Goal: Task Accomplishment & Management: Use online tool/utility

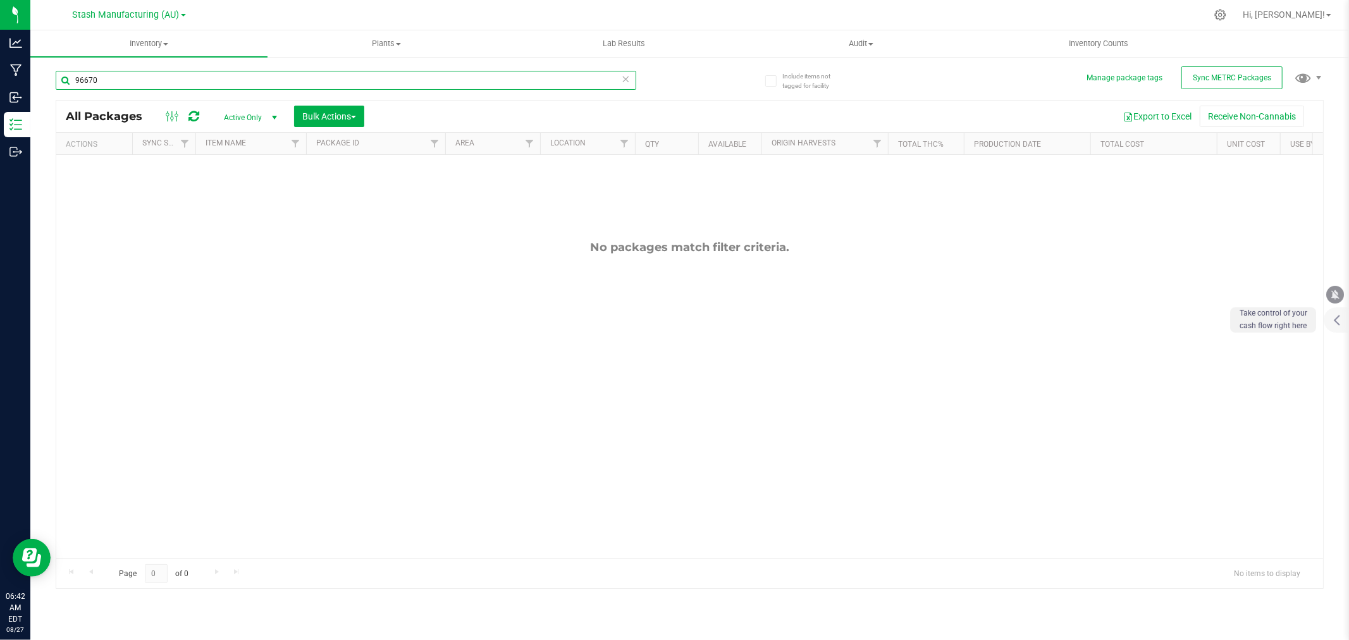
click at [130, 78] on input "96670" at bounding box center [346, 80] width 581 height 19
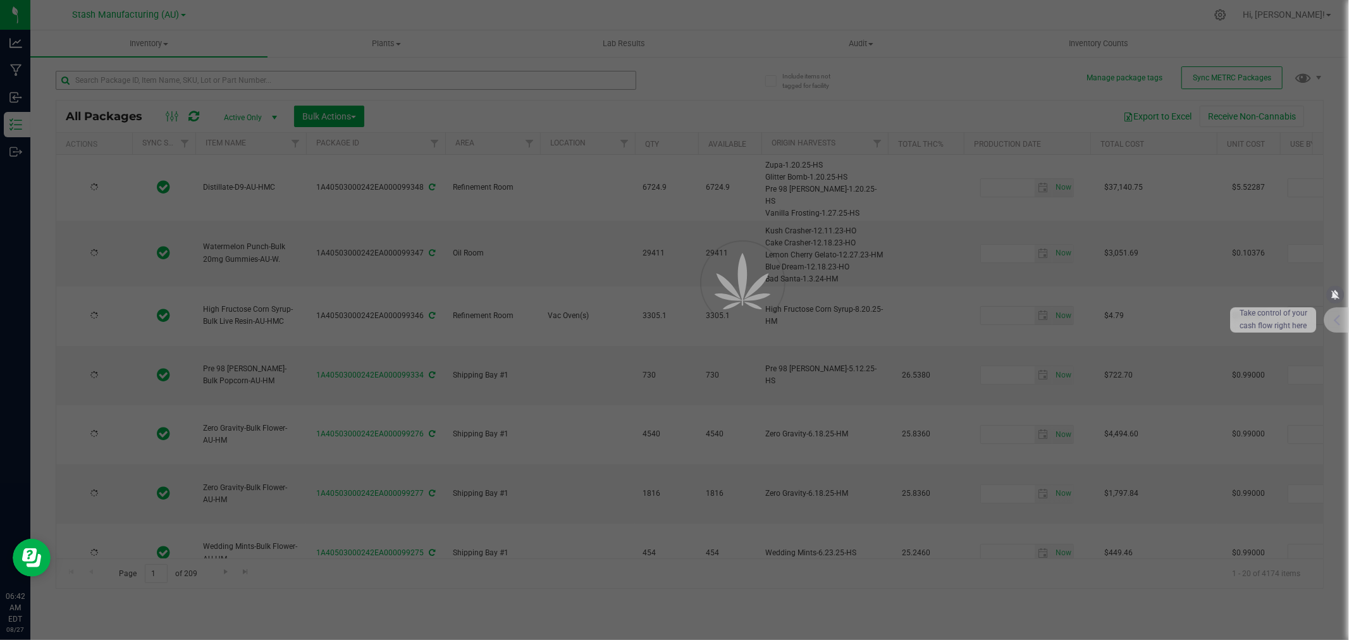
type input "[DATE]"
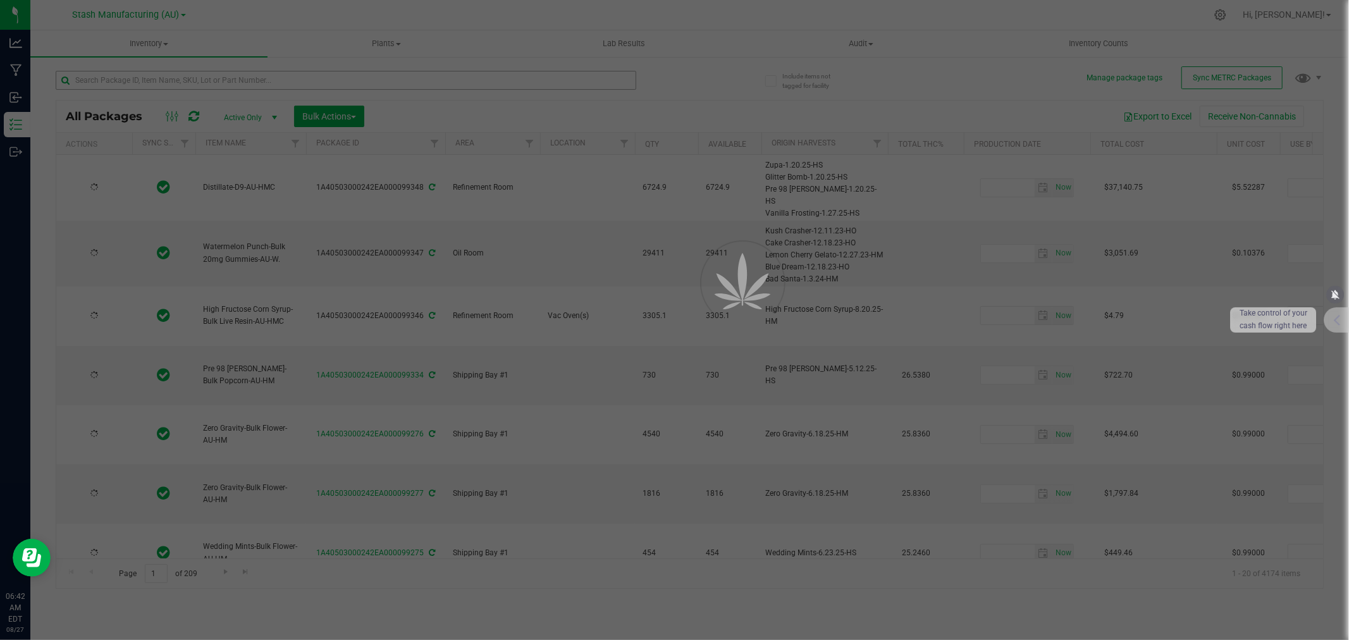
type input "[DATE]"
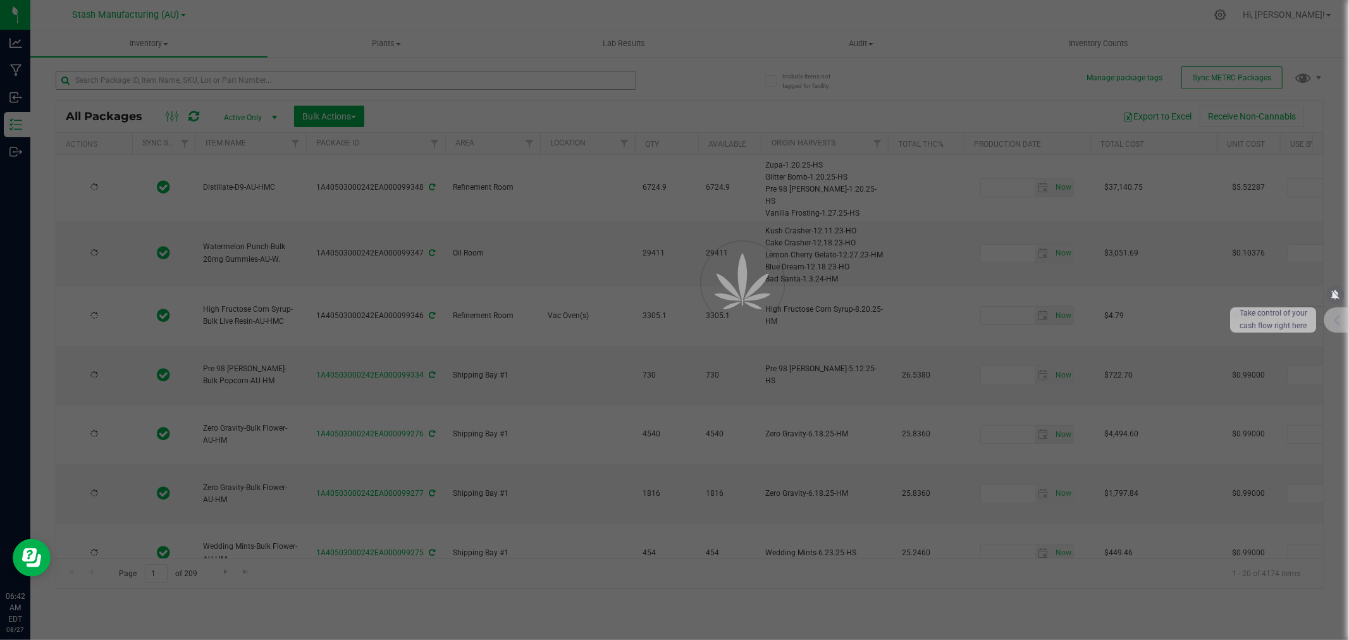
type input "[DATE]"
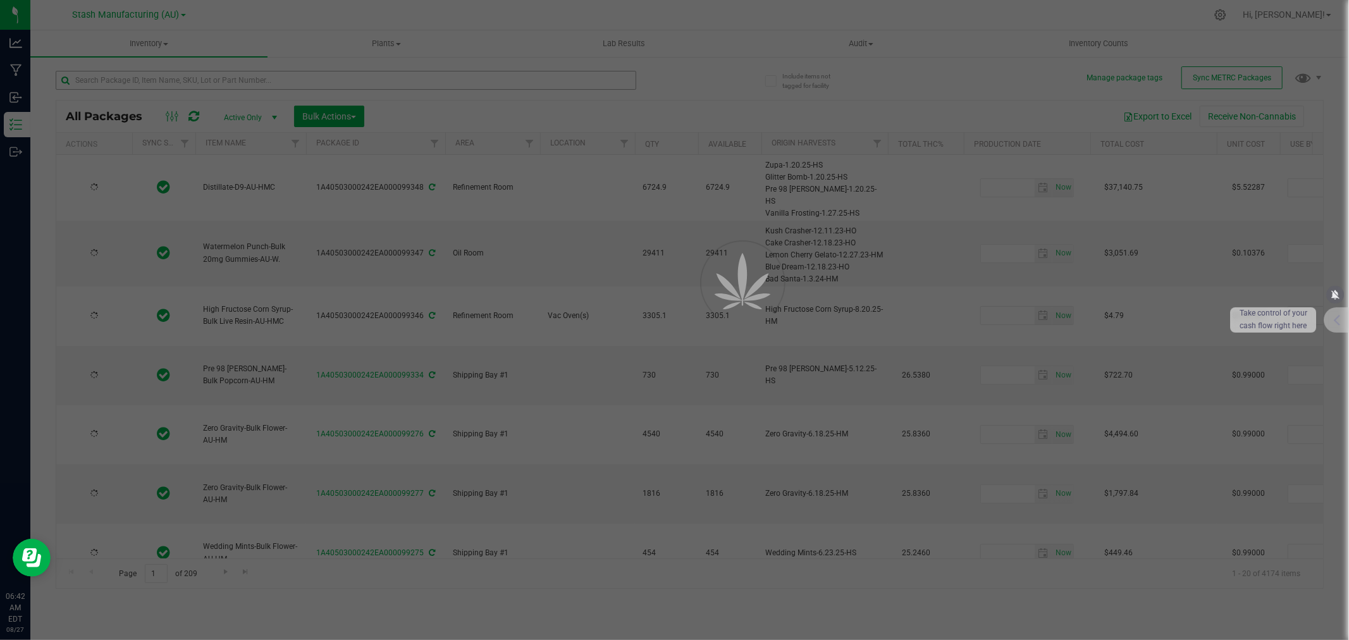
type input "[DATE]"
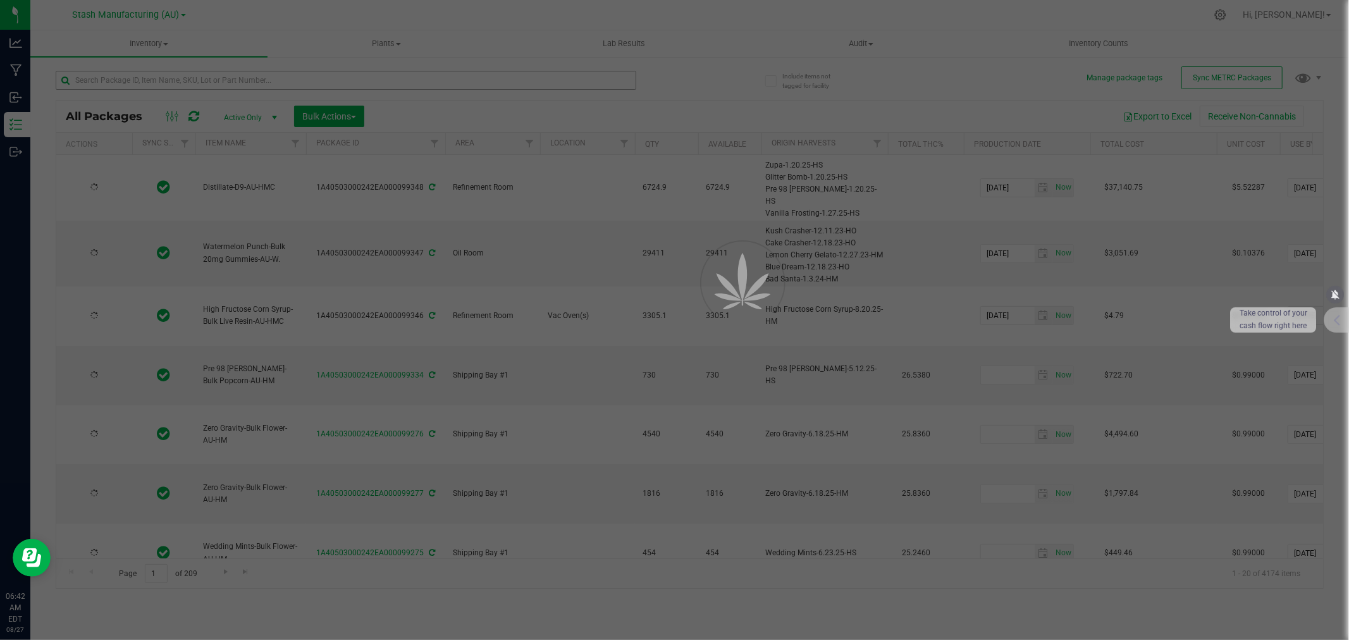
type input "[DATE]"
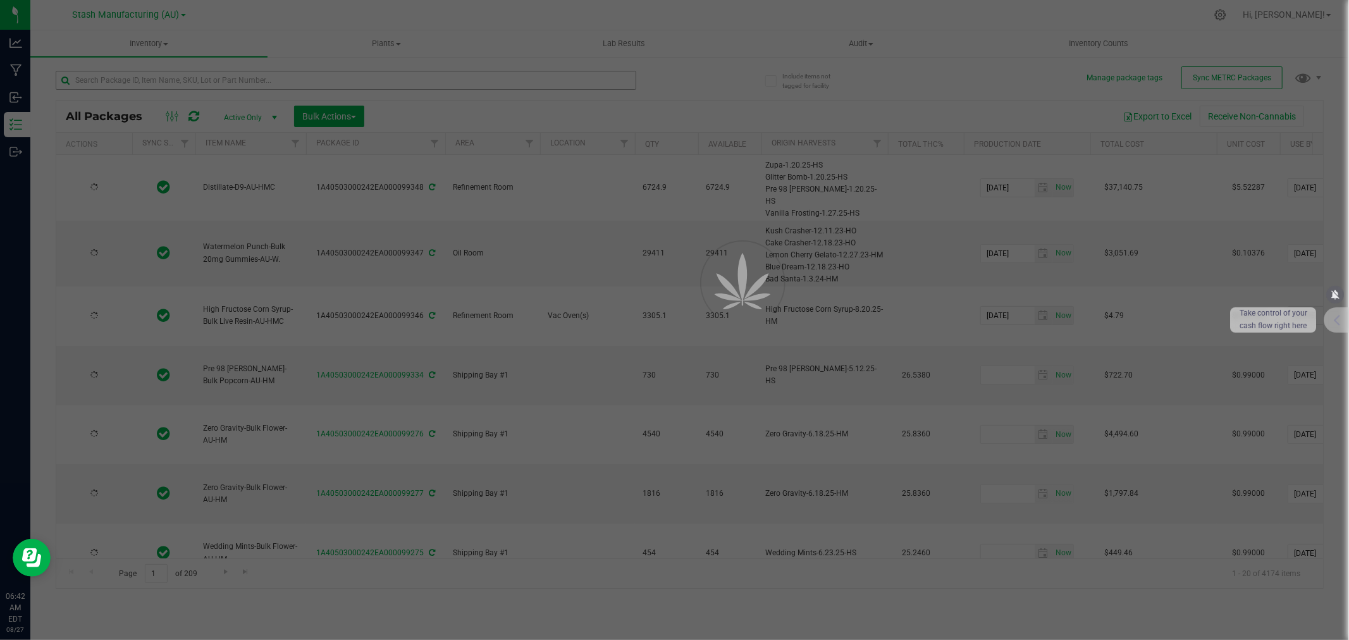
type input "[DATE]"
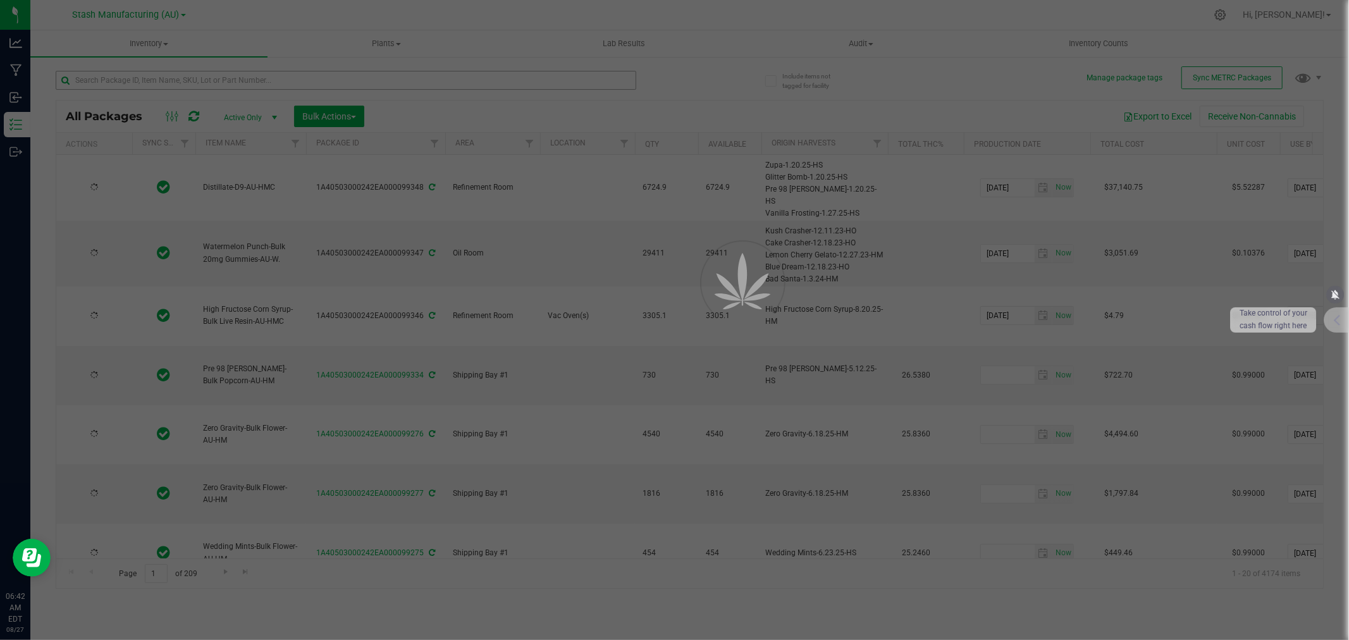
type input "[DATE]"
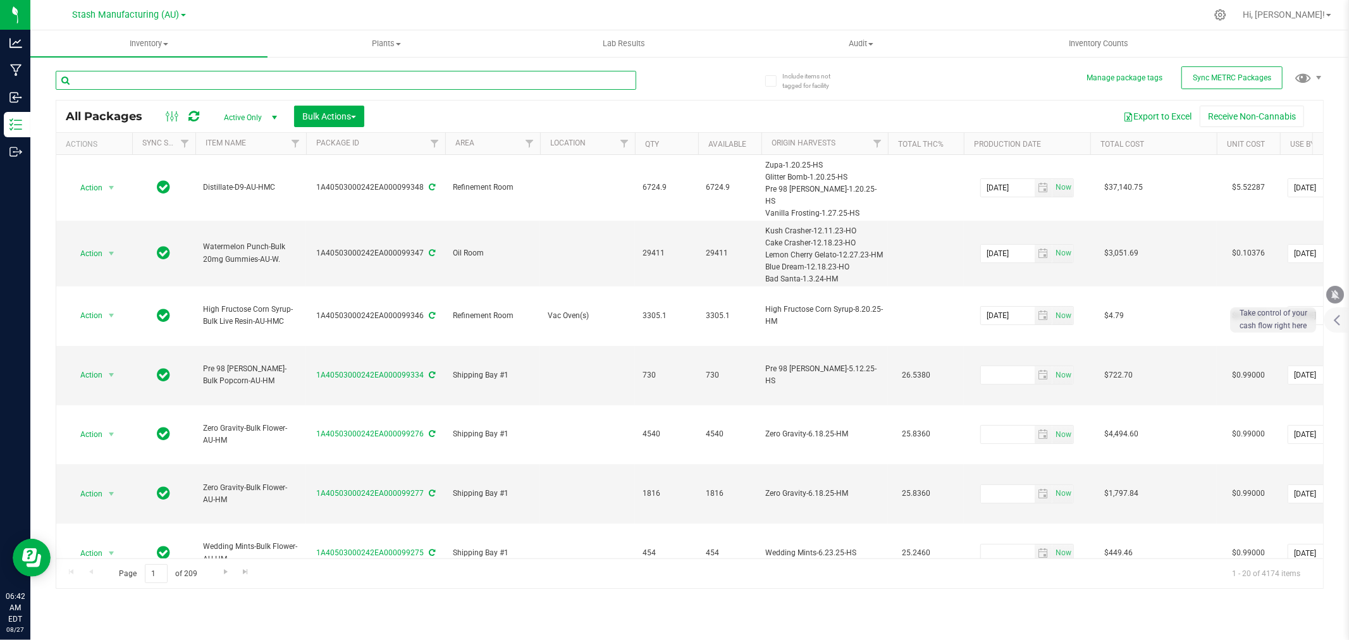
click at [147, 82] on input "text" at bounding box center [346, 80] width 581 height 19
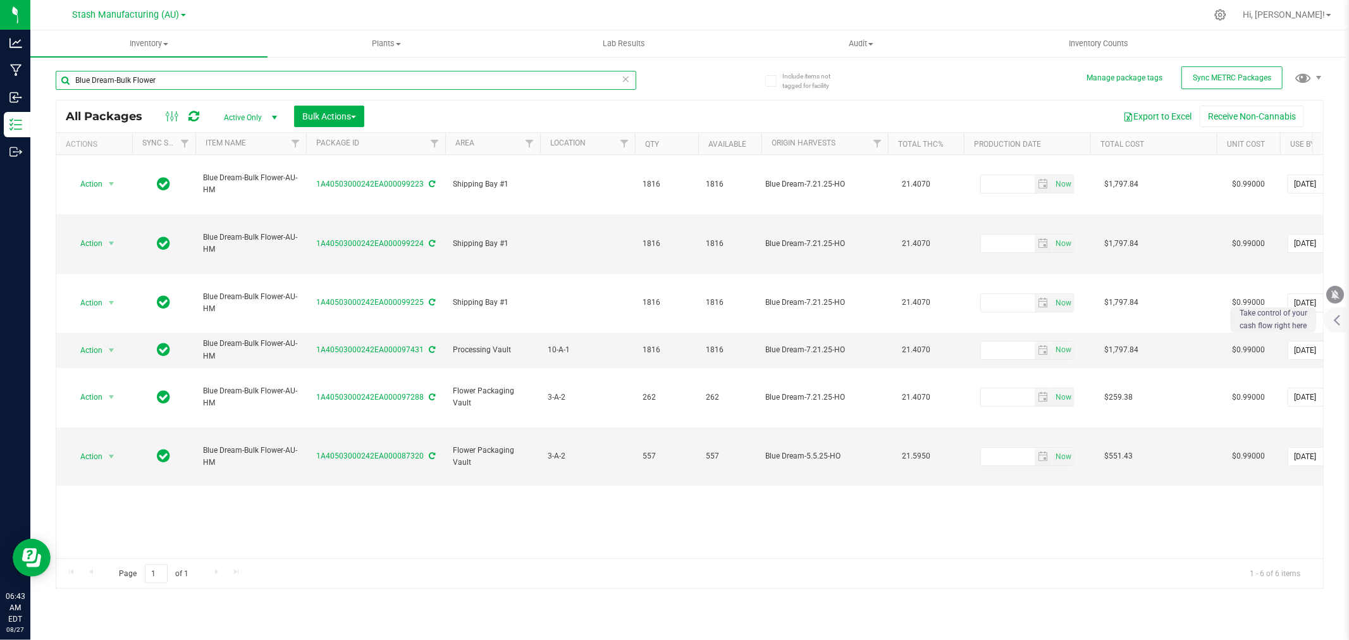
drag, startPoint x: 113, startPoint y: 81, endPoint x: -102, endPoint y: 80, distance: 215.1
click at [0, 80] on html "Analytics Manufacturing Inbound Inventory Outbound 06:43 AM EDT [DATE] 08/27 St…" at bounding box center [674, 320] width 1349 height 640
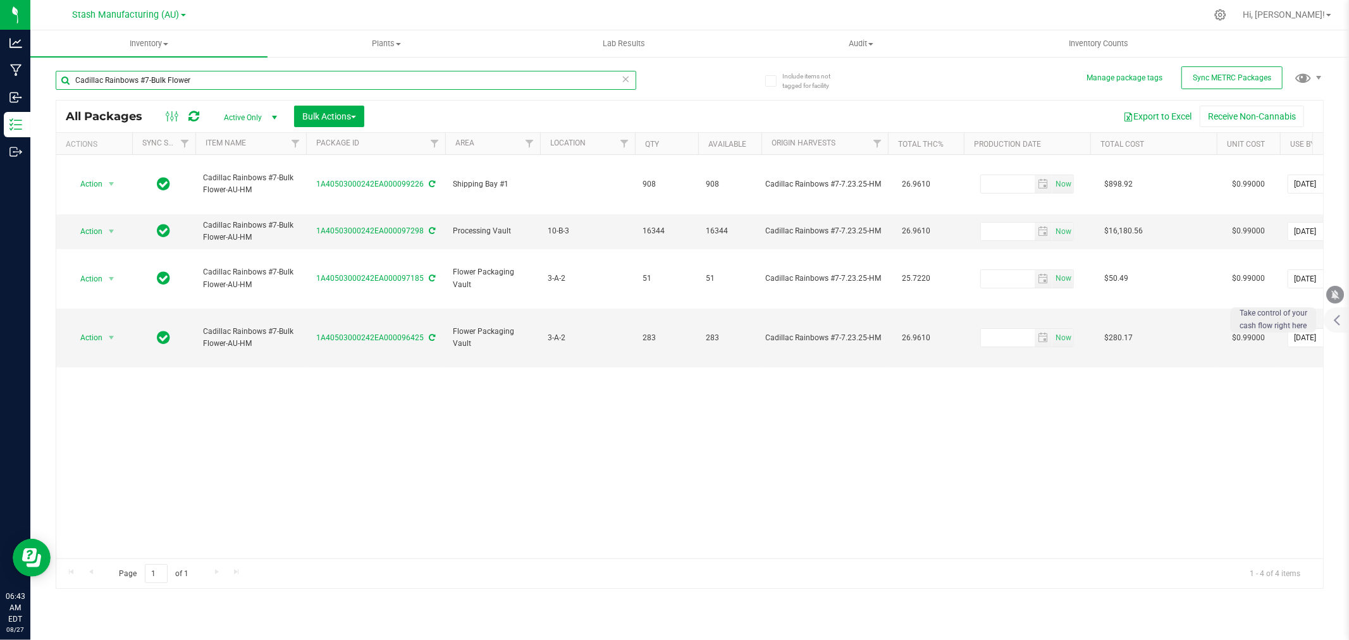
drag, startPoint x: 147, startPoint y: 77, endPoint x: -16, endPoint y: 80, distance: 163.2
click at [0, 80] on html "Analytics Manufacturing Inbound Inventory Outbound 06:43 AM EDT [DATE] 08/27 St…" at bounding box center [674, 320] width 1349 height 640
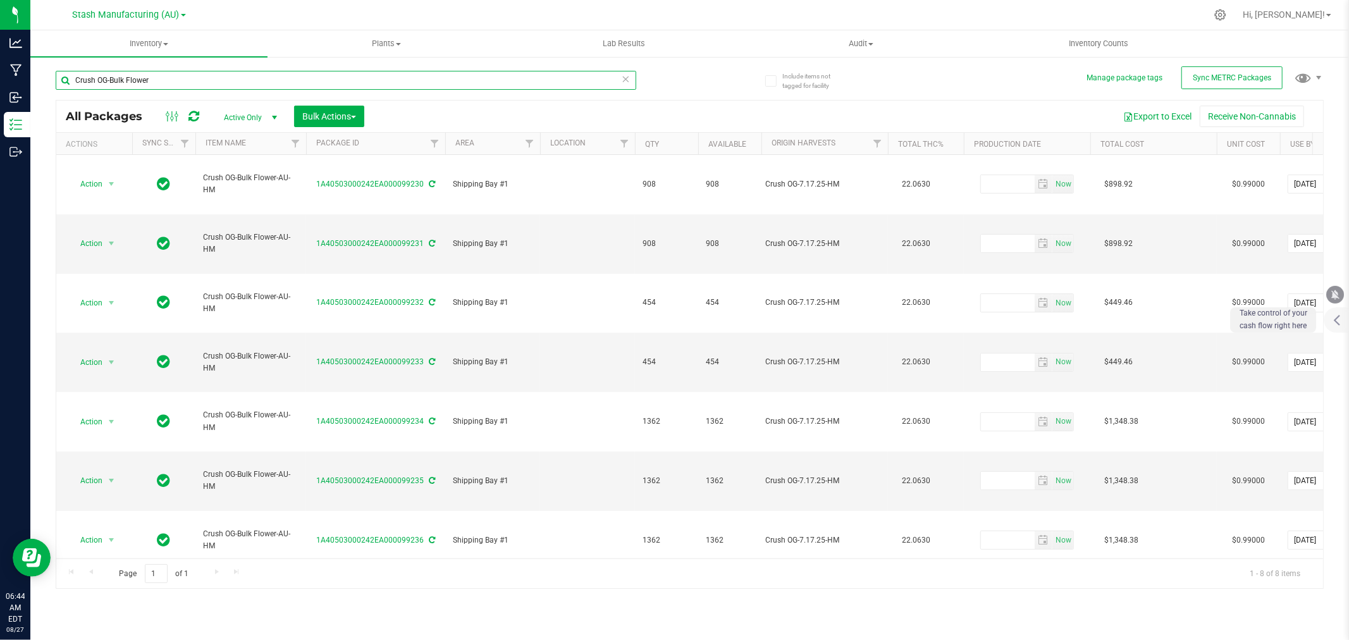
drag, startPoint x: 106, startPoint y: 79, endPoint x: -2, endPoint y: 82, distance: 107.6
click at [0, 82] on html "Analytics Manufacturing Inbound Inventory Outbound 06:44 AM EDT [DATE] 08/27 St…" at bounding box center [674, 320] width 1349 height 640
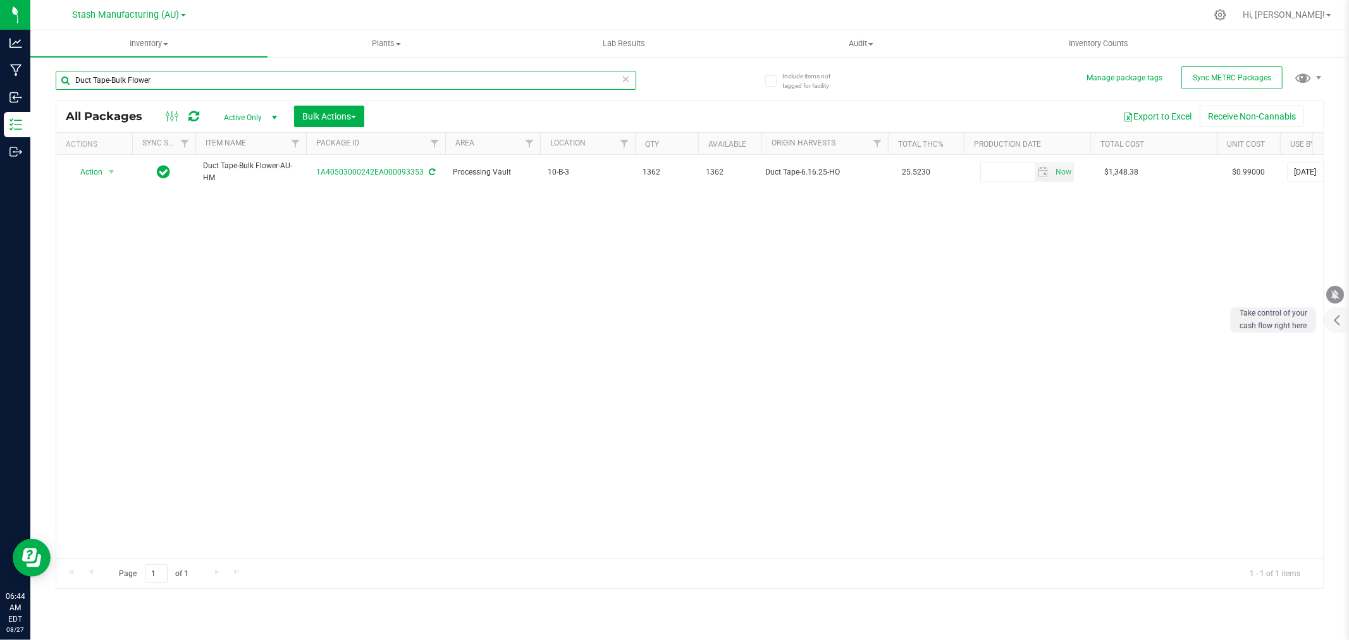
drag, startPoint x: 108, startPoint y: 79, endPoint x: -4, endPoint y: 81, distance: 112.0
click at [0, 81] on html "Analytics Manufacturing Inbound Inventory Outbound 06:44 AM EDT [DATE] 08/27 St…" at bounding box center [674, 320] width 1349 height 640
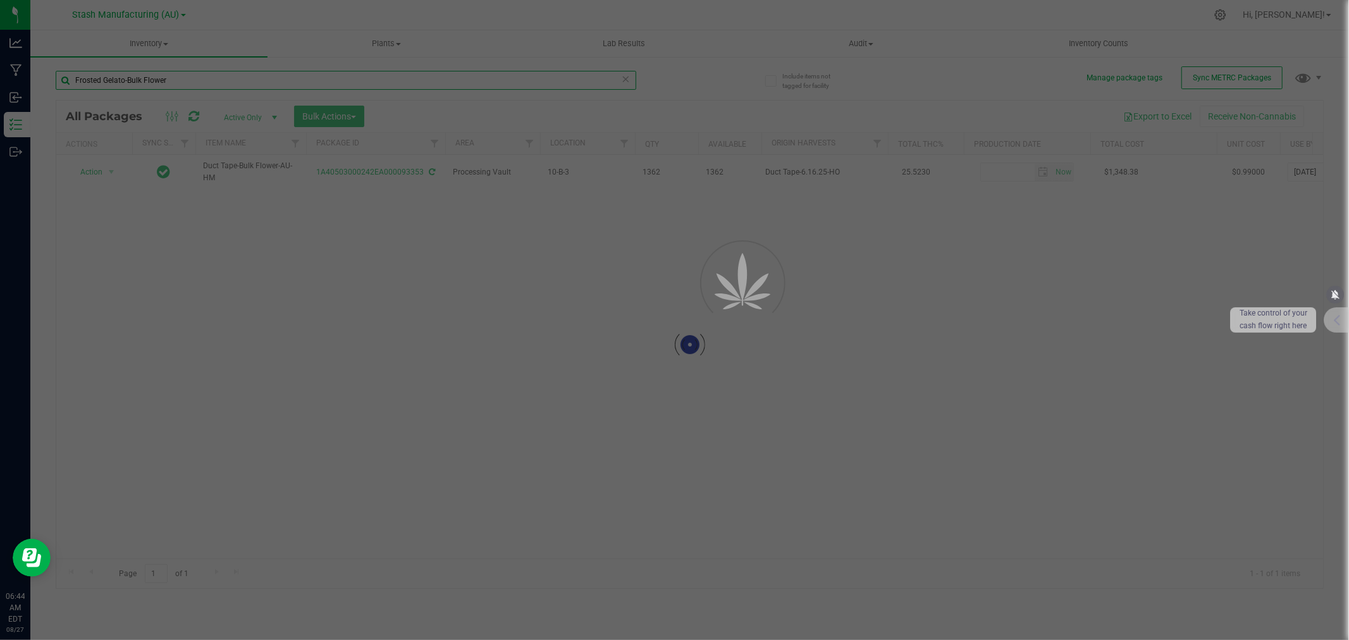
type input "Frosted Gelato-Bulk Flower"
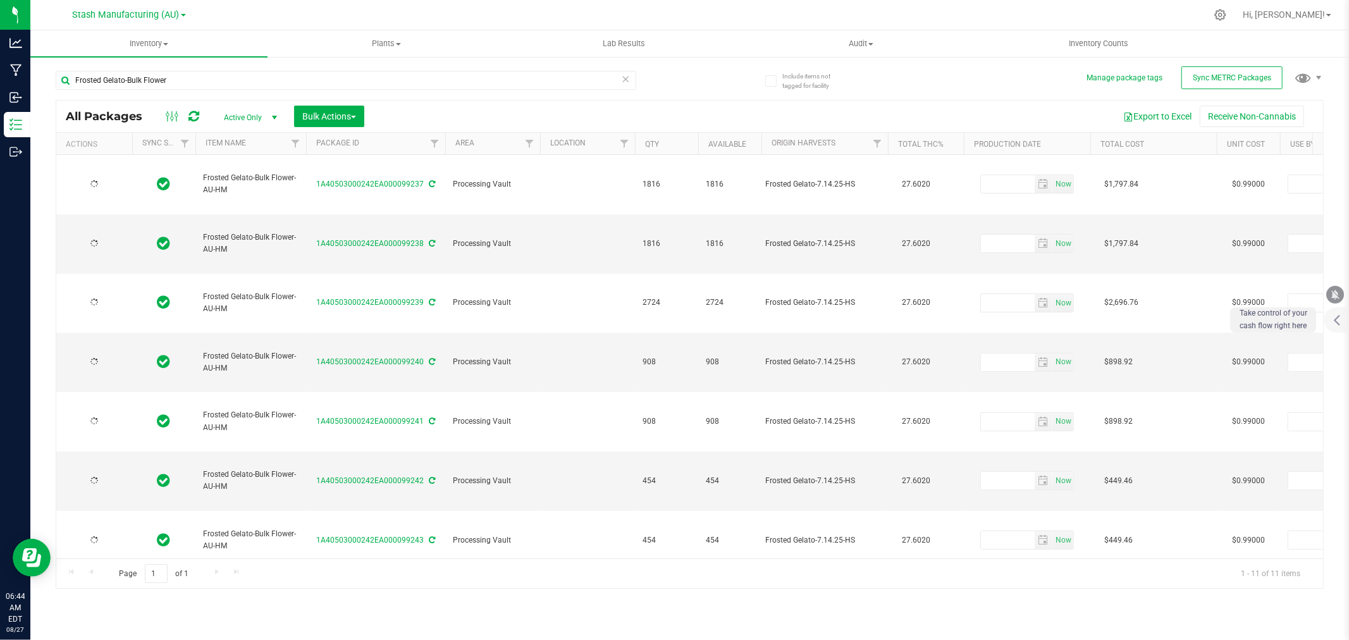
type input "[DATE]"
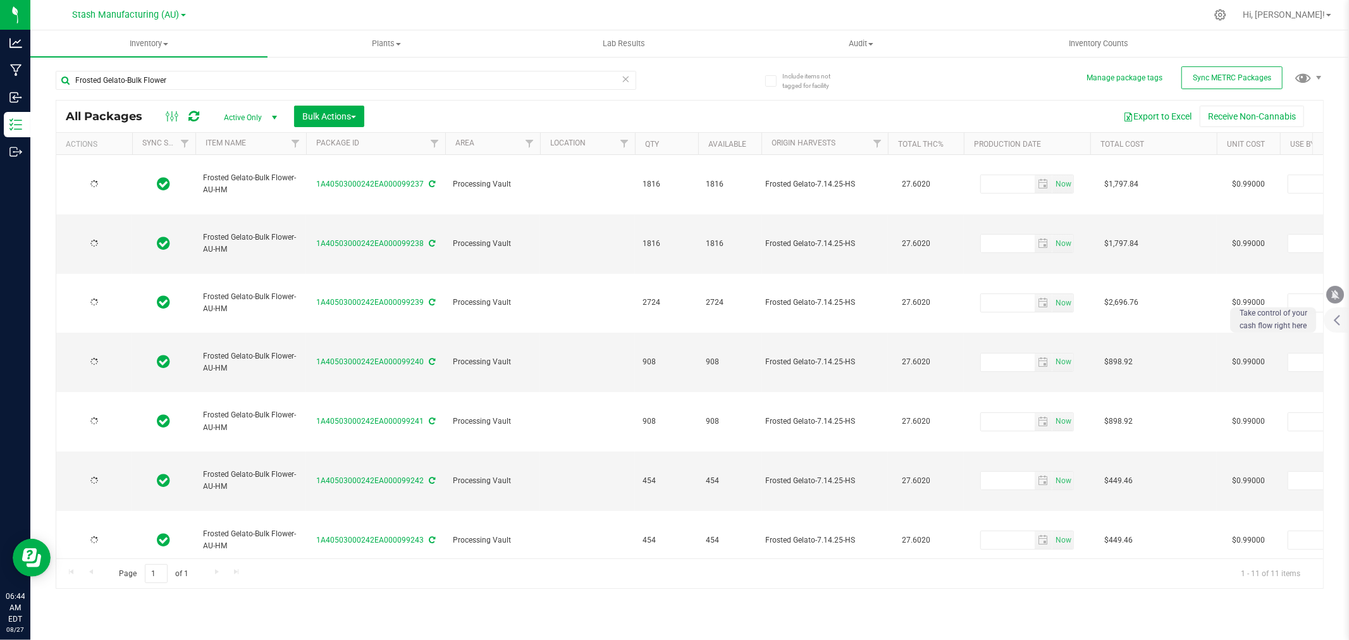
type input "[DATE]"
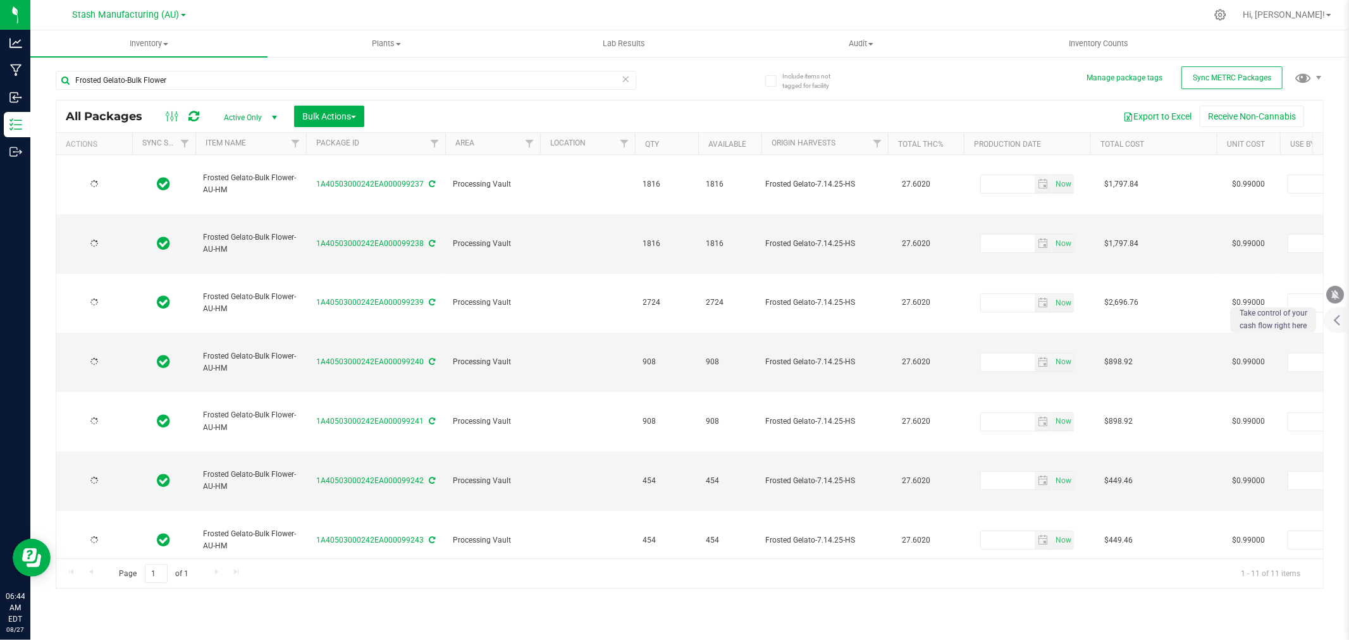
type input "[DATE]"
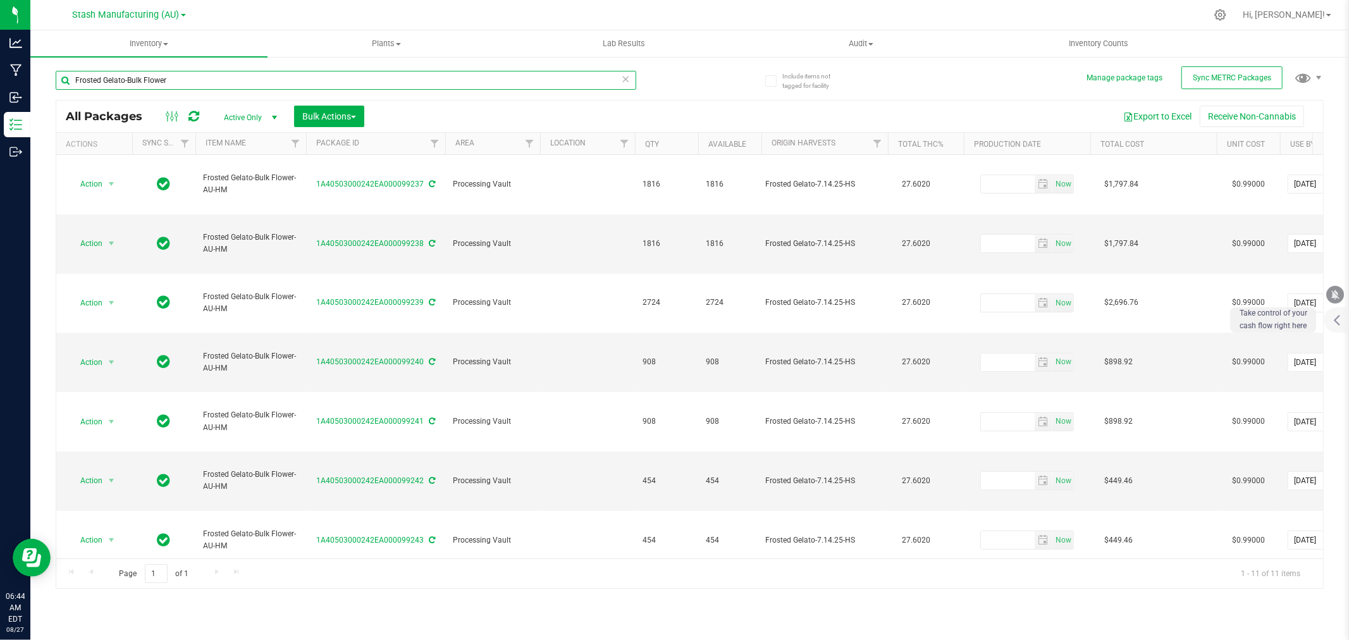
drag, startPoint x: 123, startPoint y: 78, endPoint x: -68, endPoint y: 80, distance: 191.7
click at [0, 80] on html "Analytics Manufacturing Inbound Inventory Outbound 06:44 AM EDT [DATE] 08/27 St…" at bounding box center [674, 320] width 1349 height 640
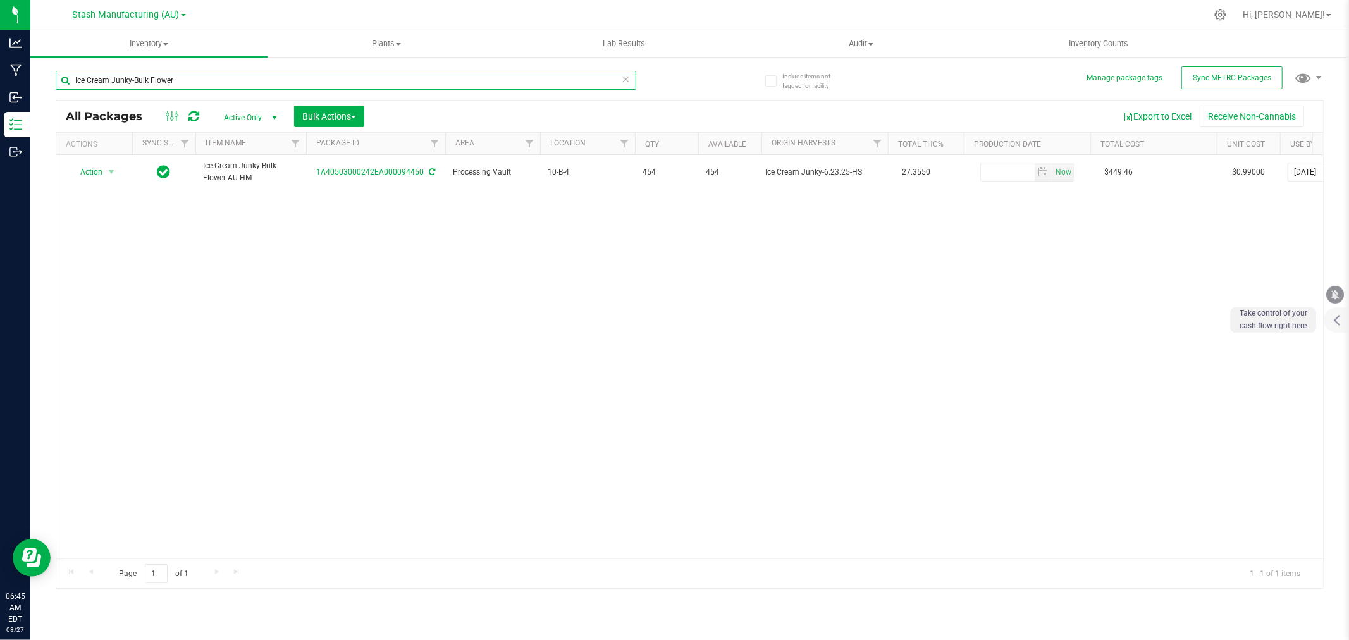
drag, startPoint x: 130, startPoint y: 85, endPoint x: -3, endPoint y: 80, distance: 132.9
click at [0, 80] on html "Analytics Manufacturing Inbound Inventory Outbound 06:45 AM EDT [DATE] 08/27 St…" at bounding box center [674, 320] width 1349 height 640
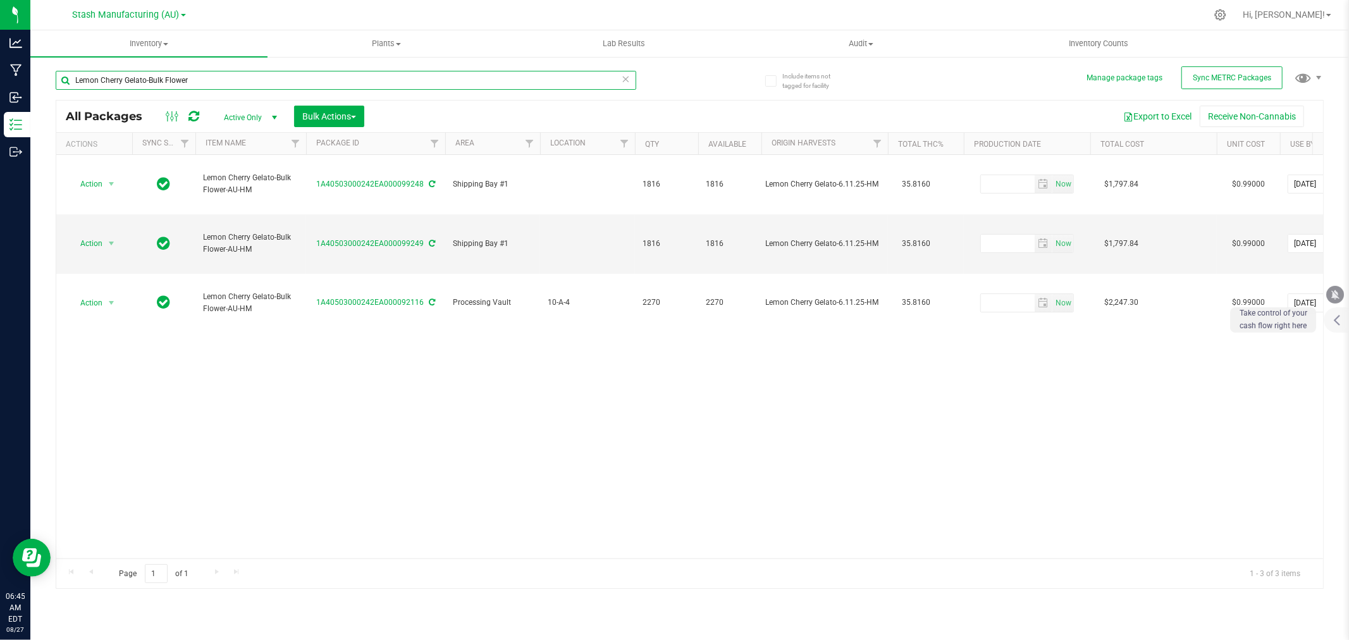
drag, startPoint x: 144, startPoint y: 81, endPoint x: 98, endPoint y: 82, distance: 46.2
click at [100, 82] on input "Lemon Cherry Gelato-Bulk Flower" at bounding box center [346, 80] width 581 height 19
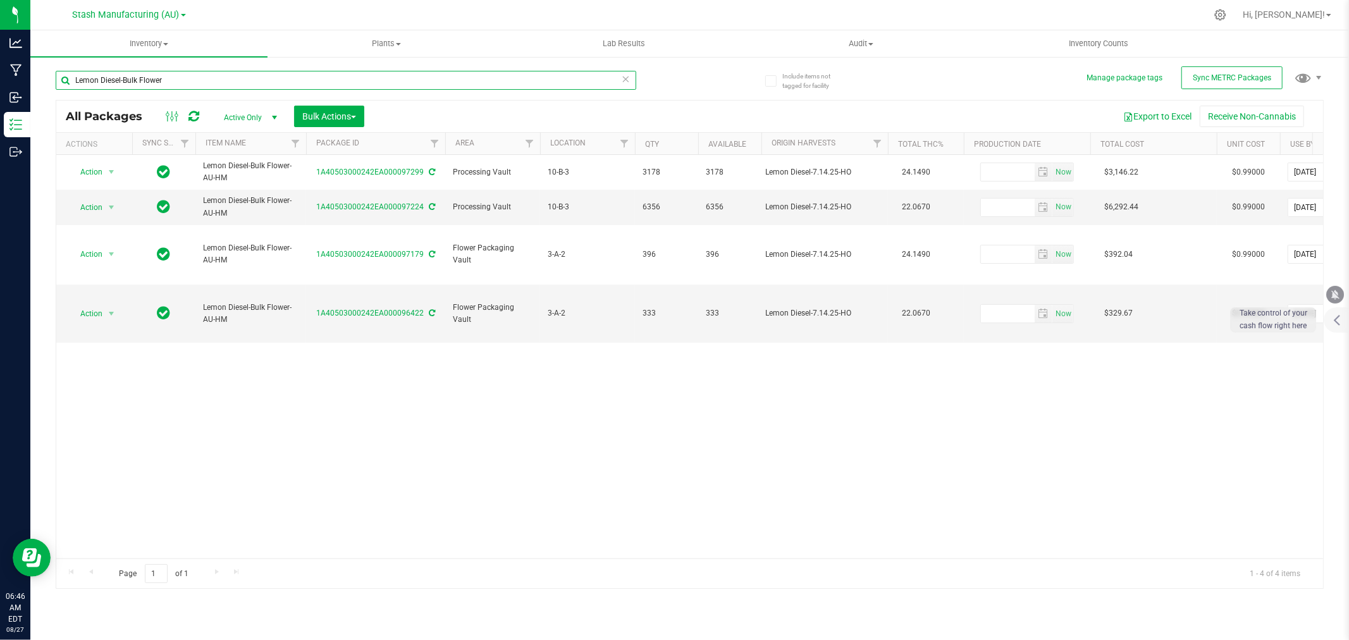
drag, startPoint x: 120, startPoint y: 79, endPoint x: -98, endPoint y: 83, distance: 218.3
click at [0, 83] on html "Analytics Manufacturing Inbound Inventory Outbound 06:46 AM EDT [DATE] 08/27 St…" at bounding box center [674, 320] width 1349 height 640
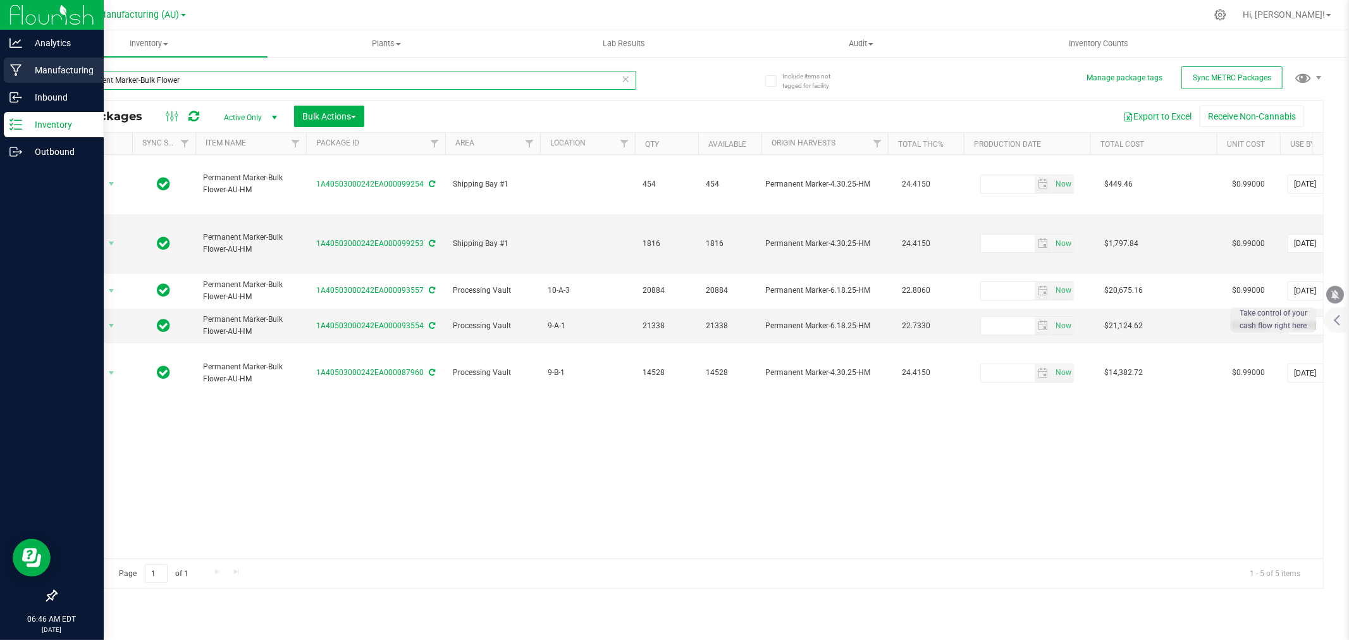
drag, startPoint x: 136, startPoint y: 78, endPoint x: 9, endPoint y: 77, distance: 127.1
click at [9, 77] on div "Analytics Manufacturing Inbound Inventory Outbound 06:46 AM EDT [DATE] 08/27 St…" at bounding box center [674, 320] width 1349 height 640
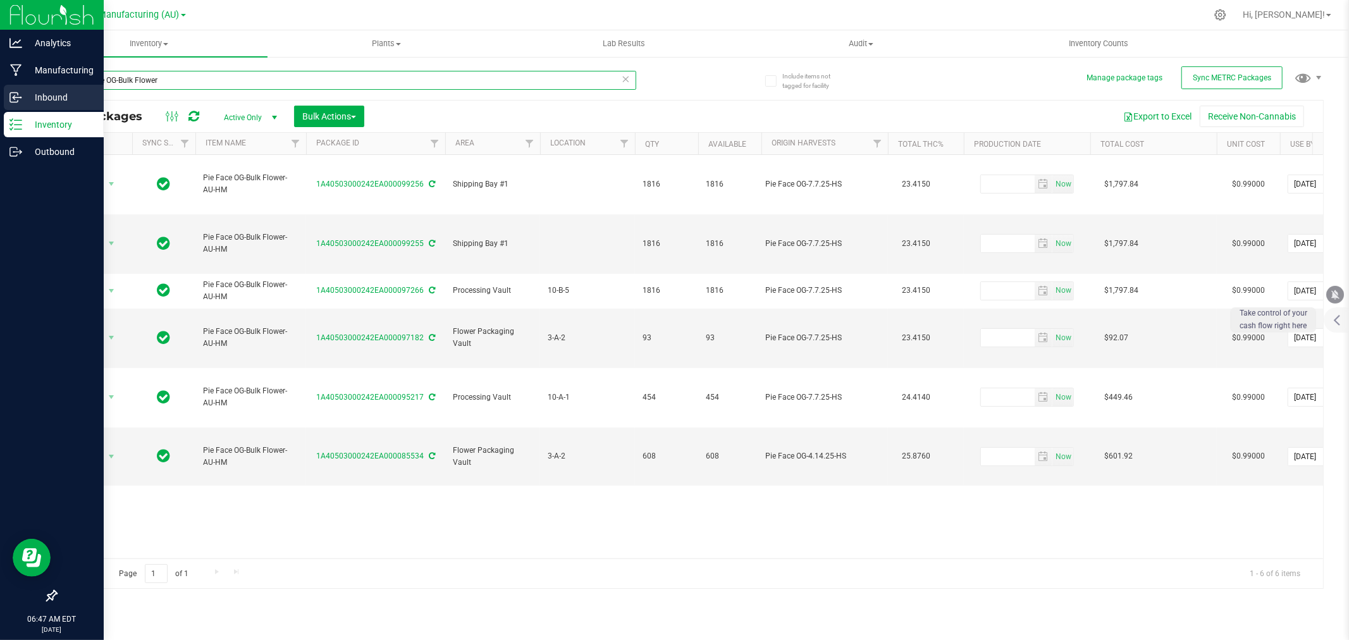
drag, startPoint x: 116, startPoint y: 84, endPoint x: 7, endPoint y: 85, distance: 108.8
click at [7, 85] on div "Analytics Manufacturing Inbound Inventory Outbound 06:47 AM EDT [DATE] 08/27 St…" at bounding box center [674, 320] width 1349 height 640
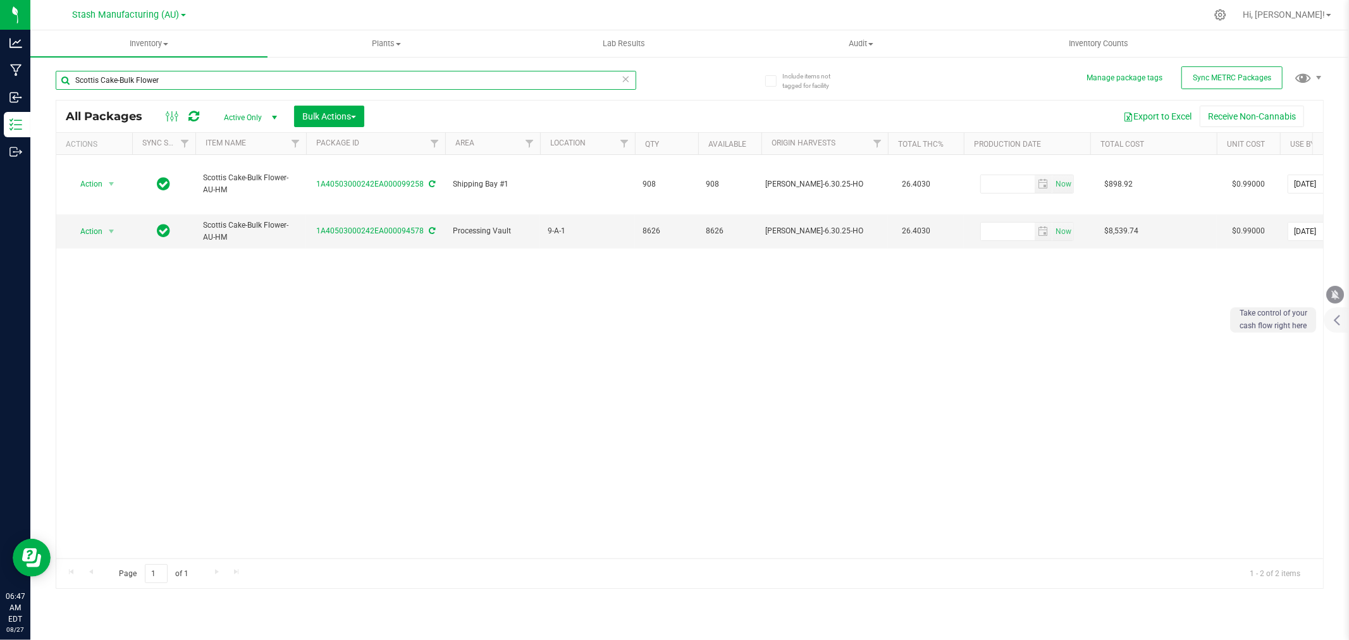
drag, startPoint x: 116, startPoint y: 79, endPoint x: -24, endPoint y: 80, distance: 139.8
click at [0, 80] on html "Analytics Manufacturing Inbound Inventory Outbound 06:47 AM EDT [DATE] 08/27 St…" at bounding box center [674, 320] width 1349 height 640
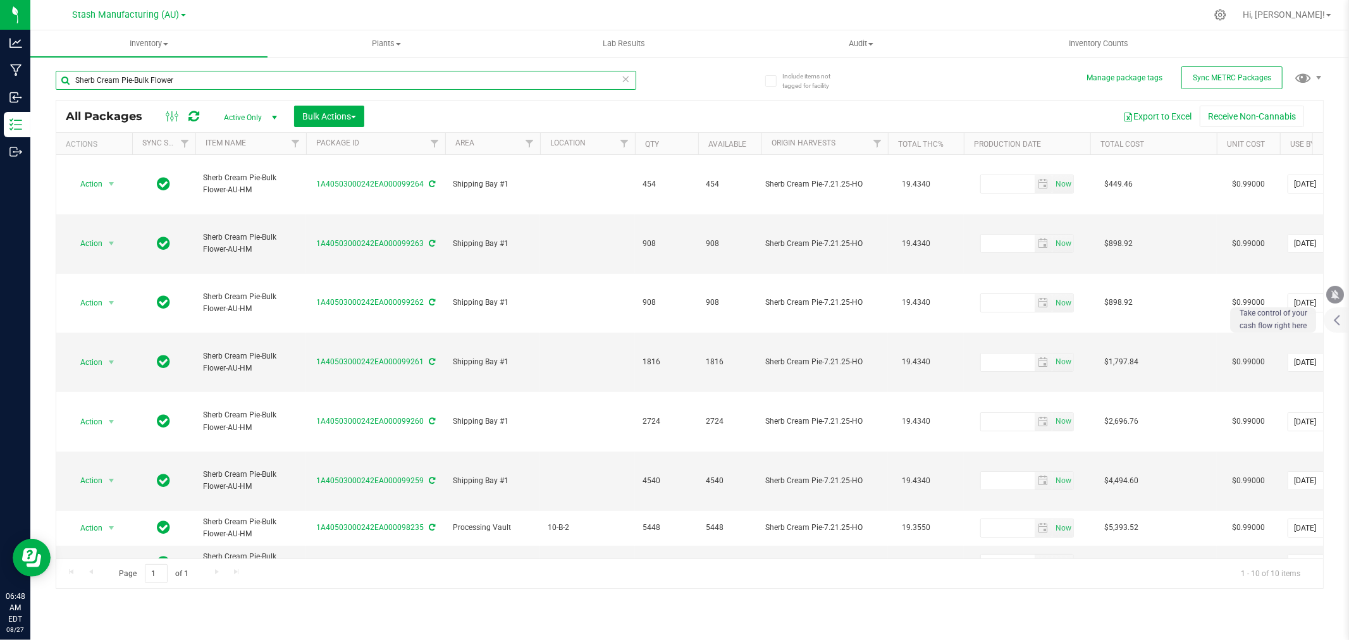
drag, startPoint x: 130, startPoint y: 82, endPoint x: -2, endPoint y: 80, distance: 132.2
click at [0, 80] on html "Analytics Manufacturing Inbound Inventory Outbound 06:48 AM EDT [DATE] 08/27 St…" at bounding box center [674, 320] width 1349 height 640
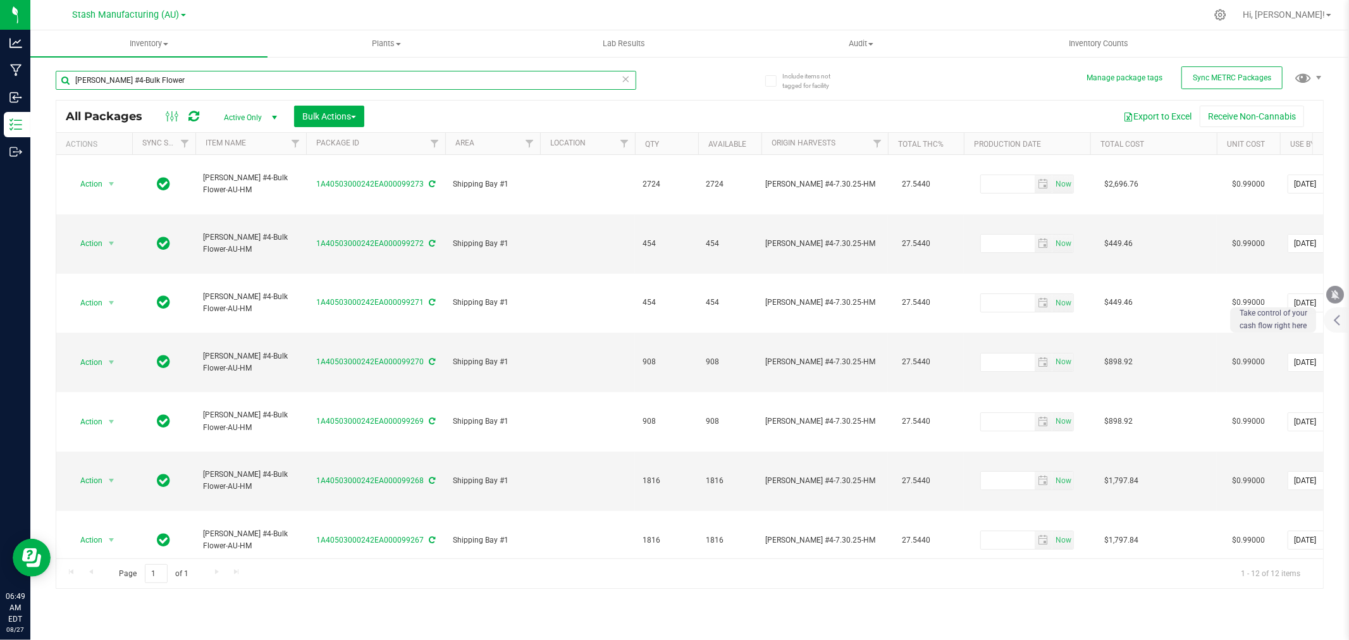
drag, startPoint x: 127, startPoint y: 81, endPoint x: -4, endPoint y: 81, distance: 131.6
click at [0, 81] on html "Analytics Manufacturing Inbound Inventory Outbound 06:49 AM EDT [DATE] 08/27 St…" at bounding box center [674, 320] width 1349 height 640
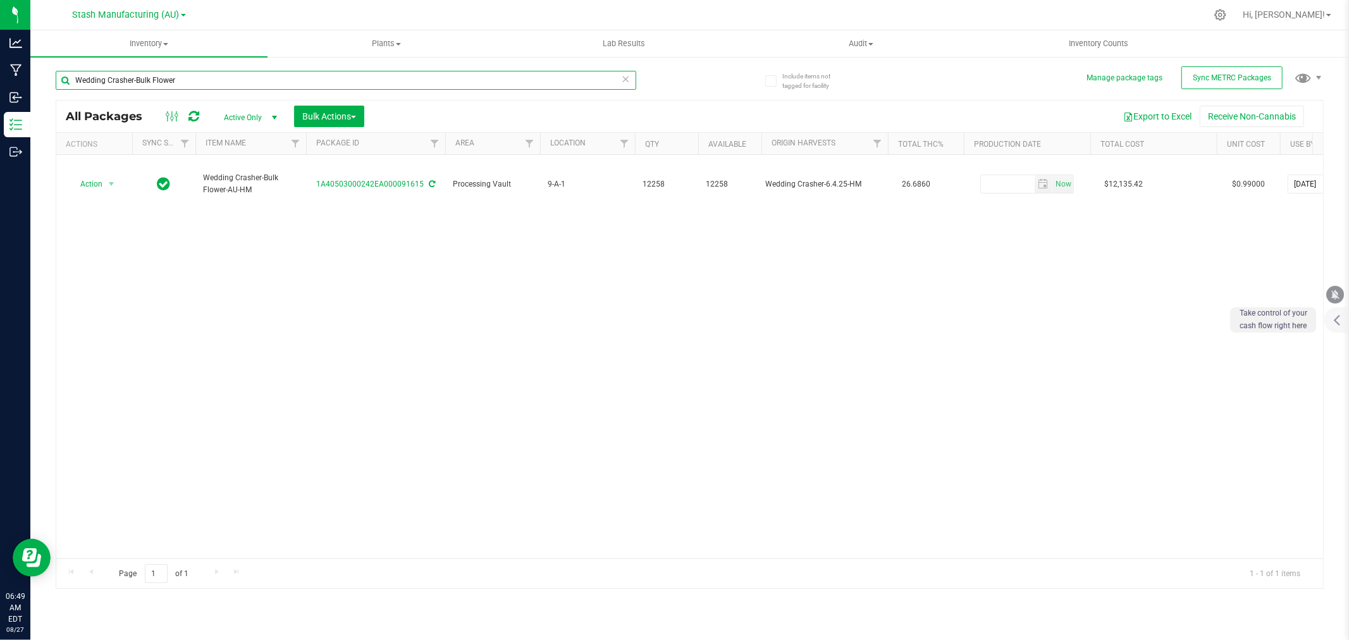
drag, startPoint x: 132, startPoint y: 81, endPoint x: -48, endPoint y: 89, distance: 179.8
click at [0, 89] on html "Analytics Manufacturing Inbound Inventory Outbound 06:49 AM EDT [DATE] 08/27 St…" at bounding box center [674, 320] width 1349 height 640
type input "Zero Gravity-Bulk Flower"
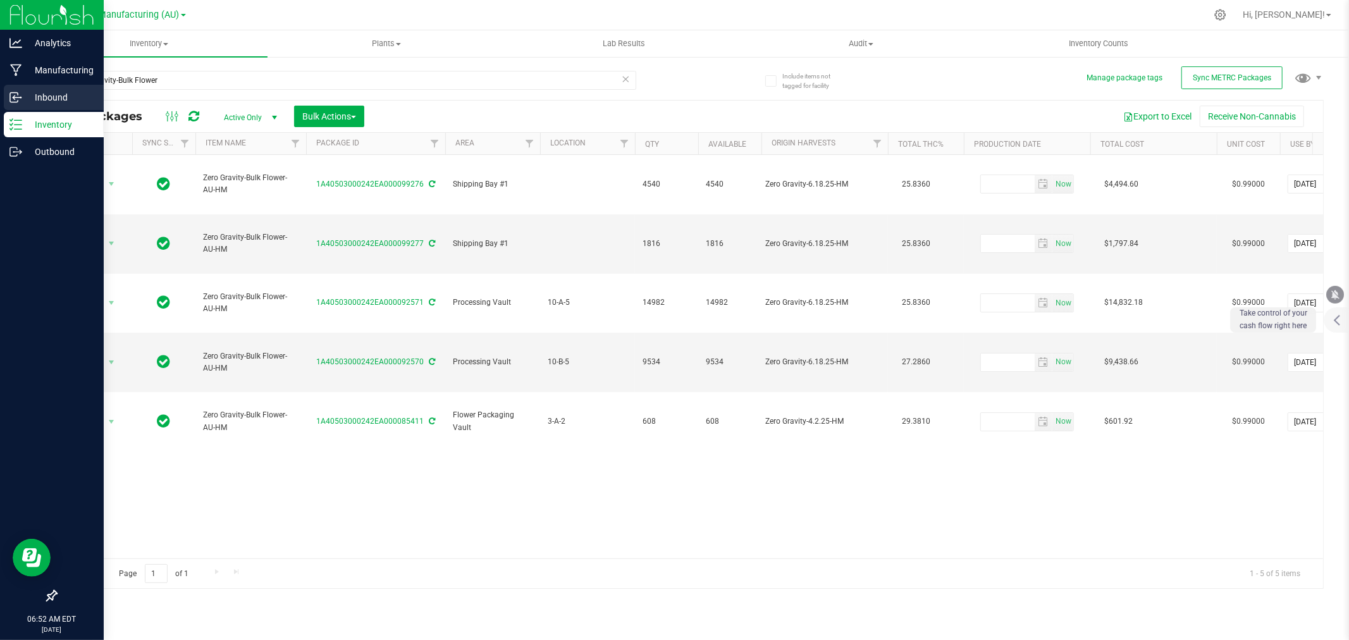
click at [66, 101] on p "Inbound" at bounding box center [60, 97] width 76 height 15
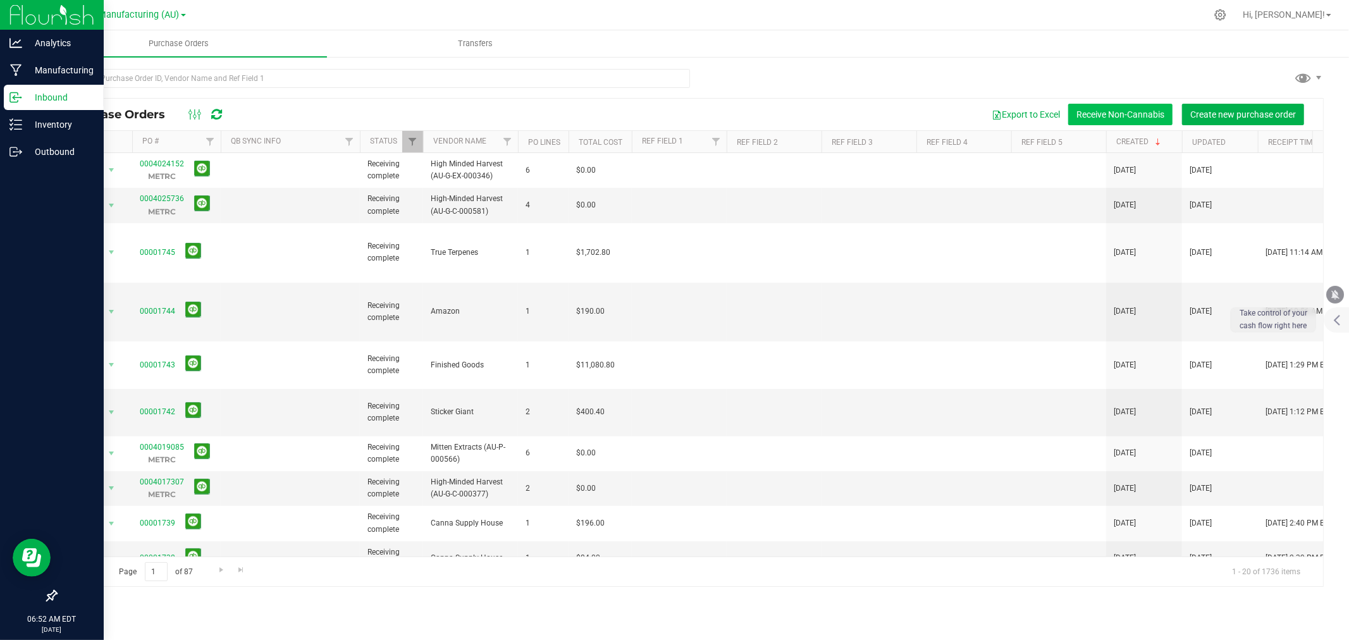
click at [1149, 112] on button "Receive Non-Cannabis" at bounding box center [1120, 115] width 104 height 22
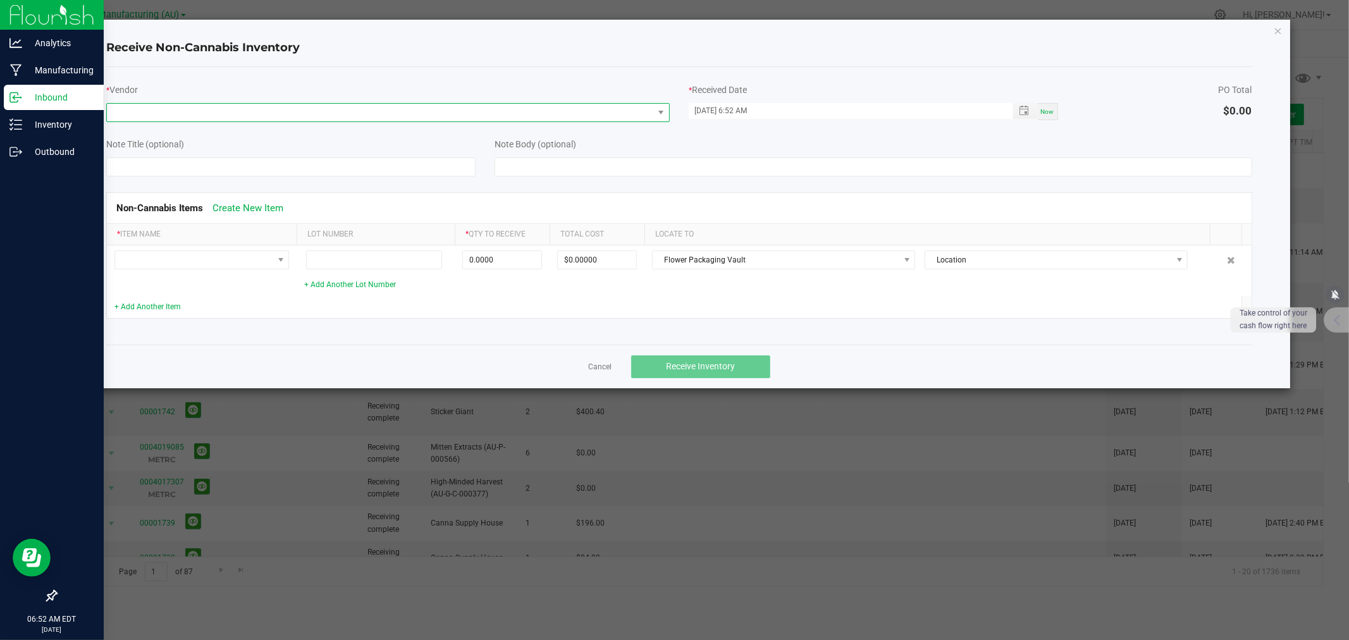
click at [183, 108] on span at bounding box center [380, 113] width 547 height 18
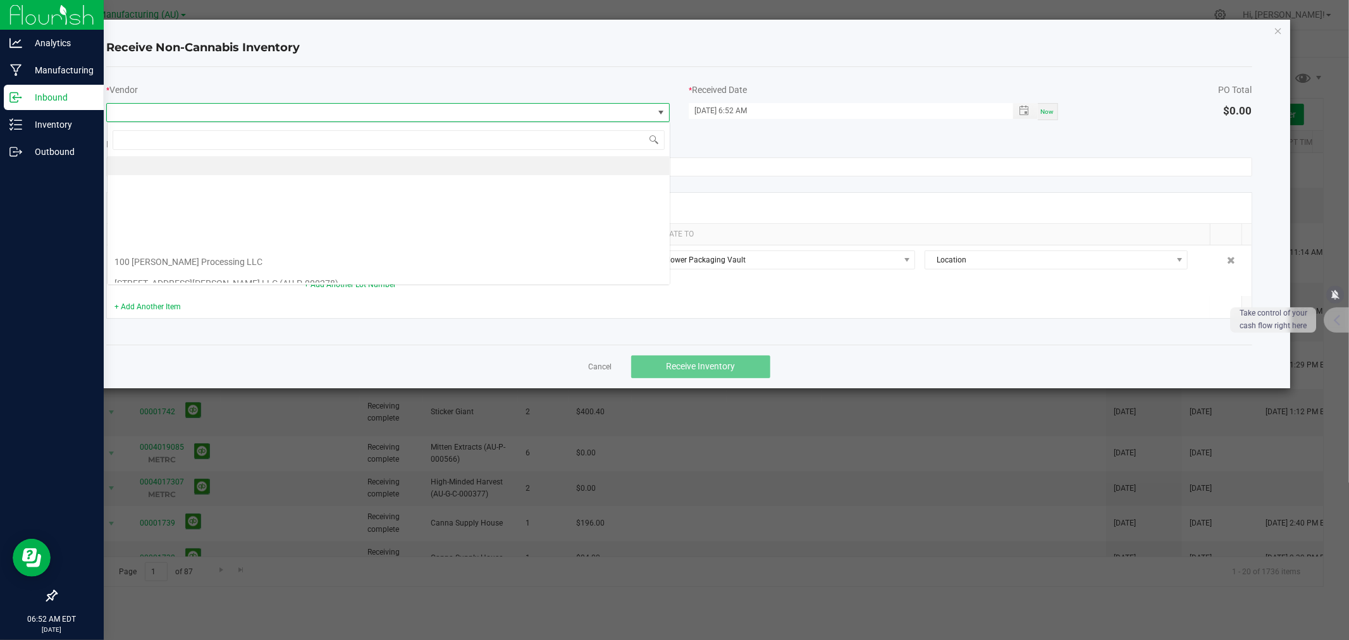
scroll to position [19, 563]
type input "Finis"
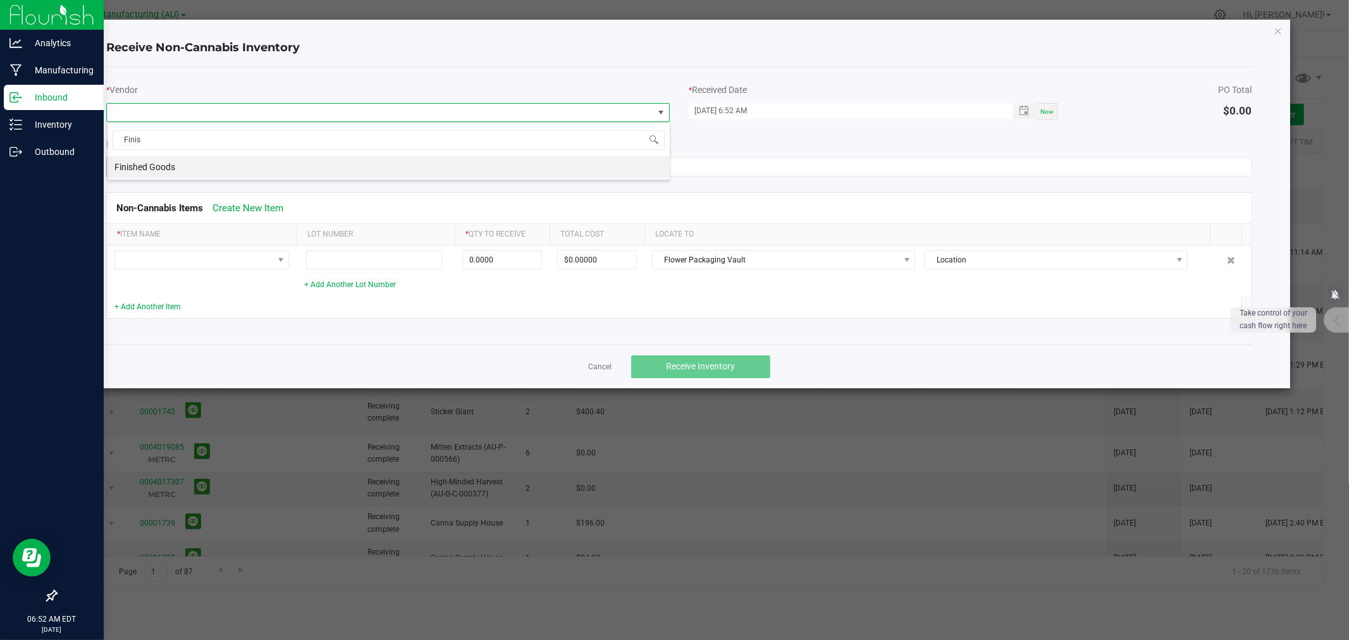
click at [174, 166] on li "Finished Goods" at bounding box center [389, 167] width 562 height 22
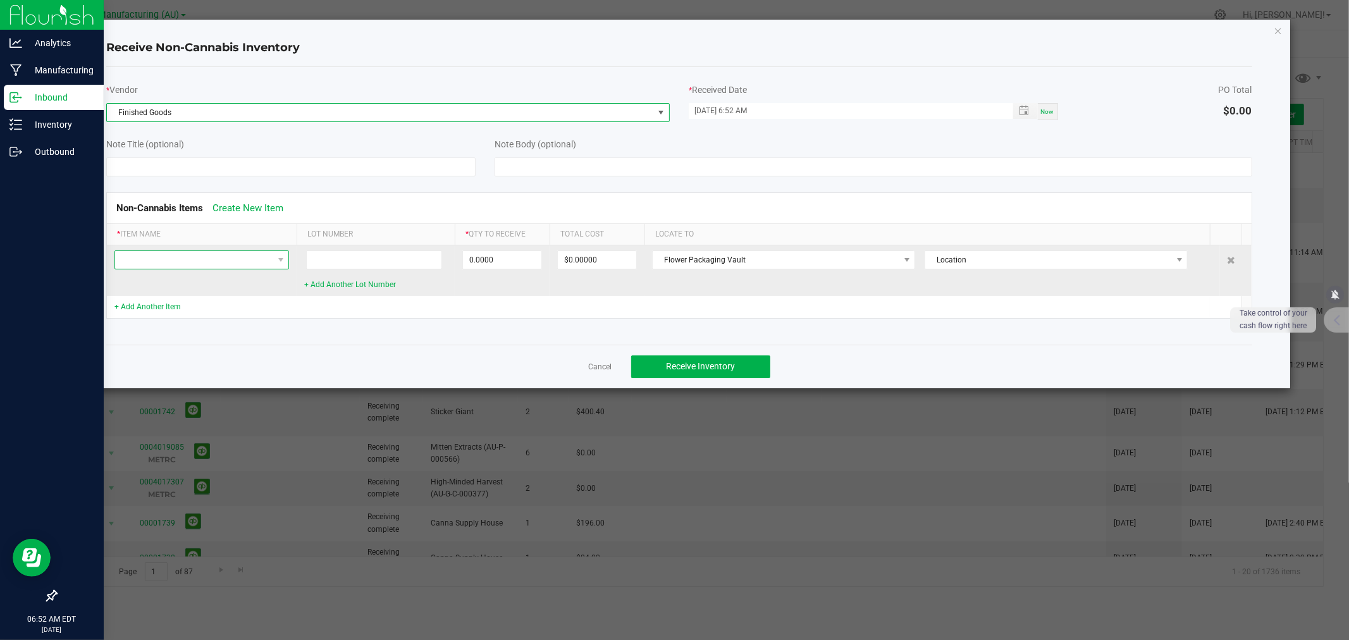
click at [146, 258] on span at bounding box center [194, 260] width 158 height 18
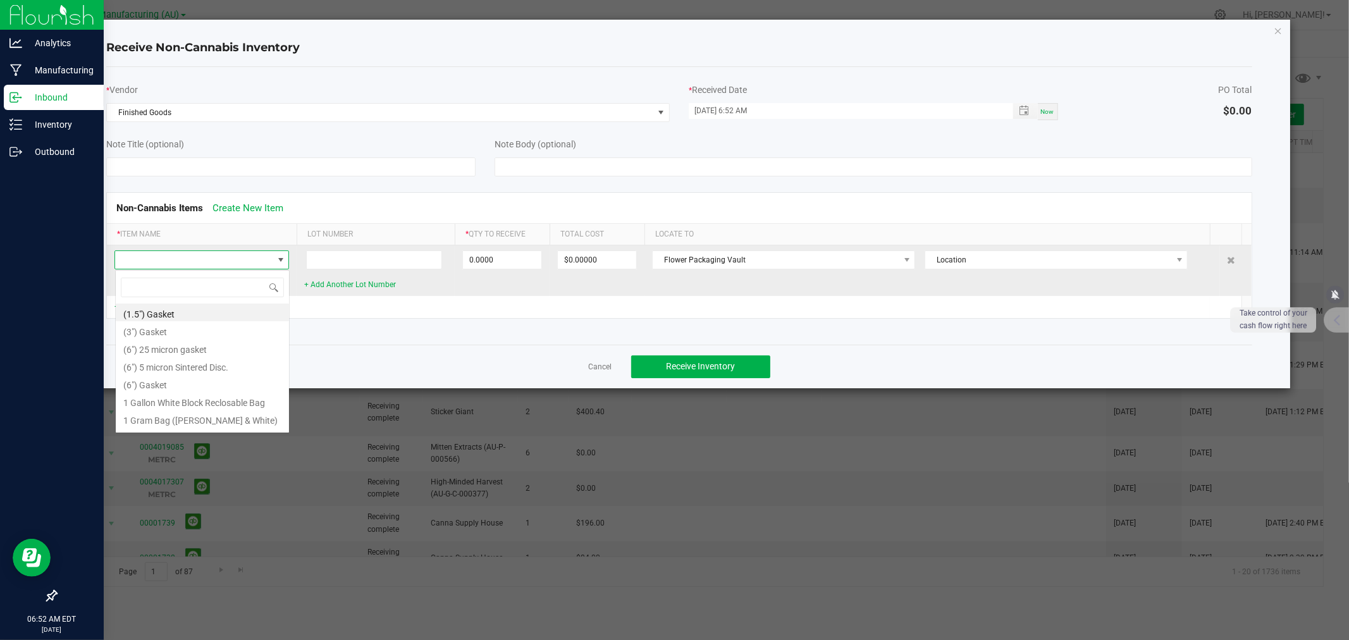
scroll to position [19, 175]
type input "Live"
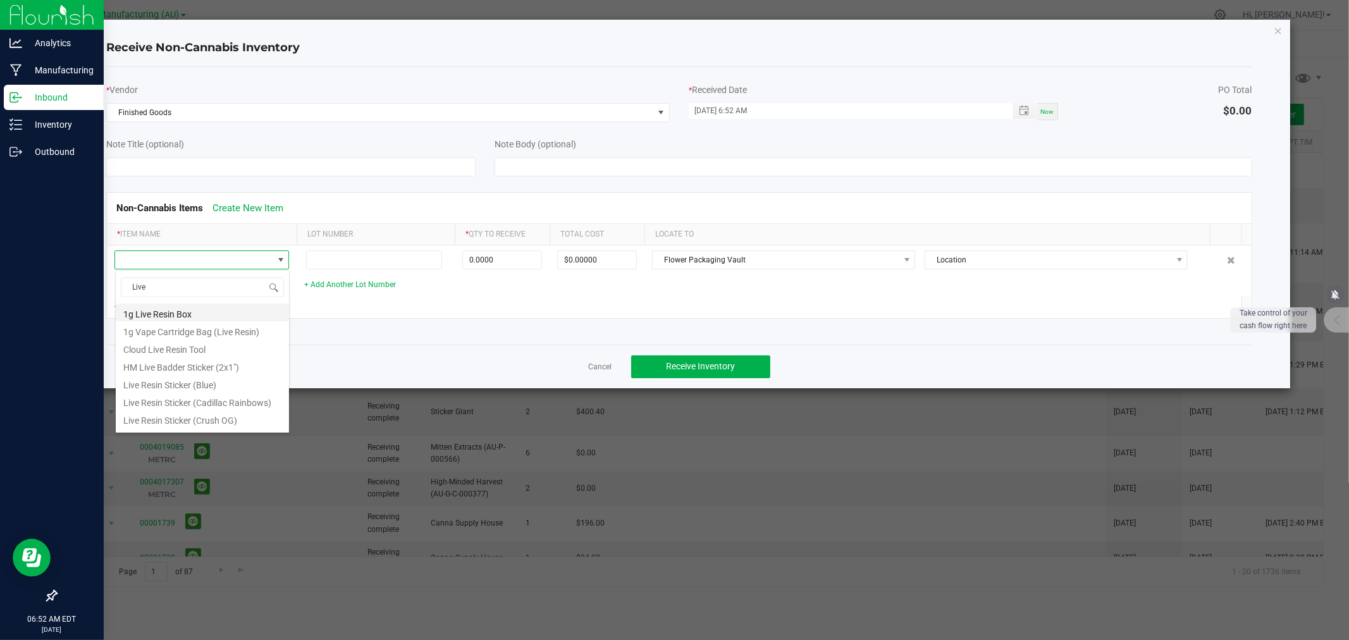
click at [162, 315] on li "1g Live Resin Box" at bounding box center [202, 313] width 173 height 18
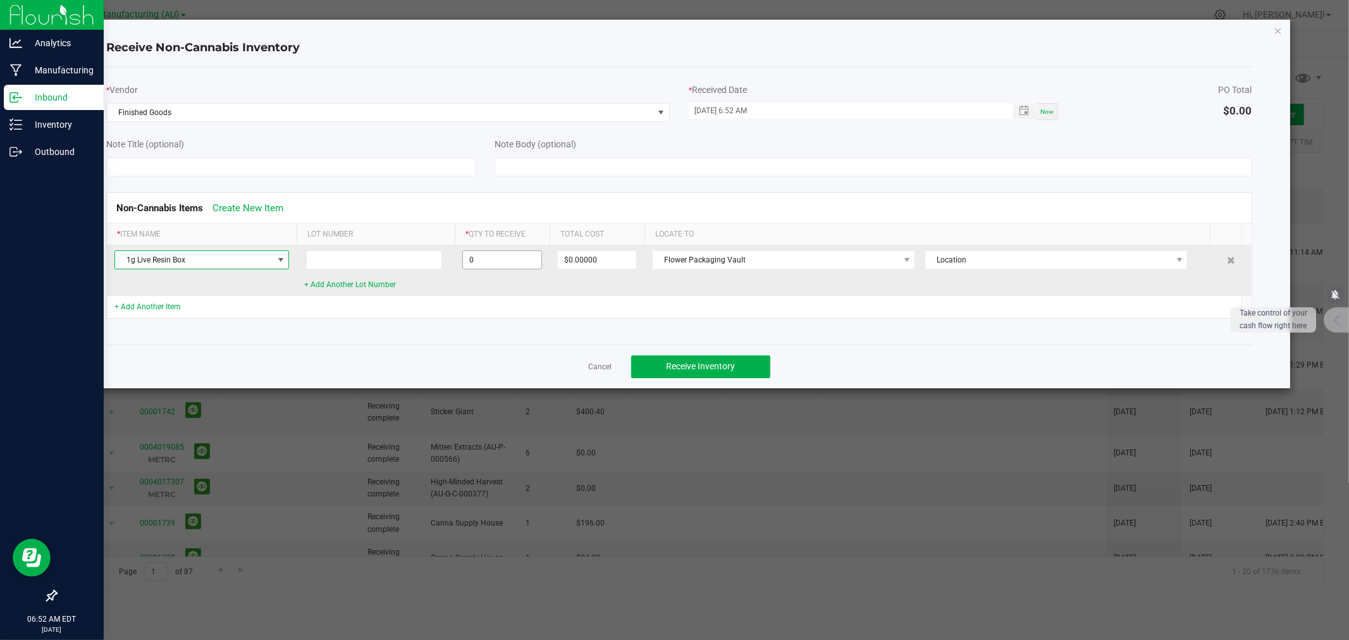
click at [515, 262] on input "0" at bounding box center [502, 260] width 78 height 18
type input "1620 ea"
type input "$251.10000"
click at [712, 257] on span "Flower Packaging Vault" at bounding box center [776, 260] width 246 height 18
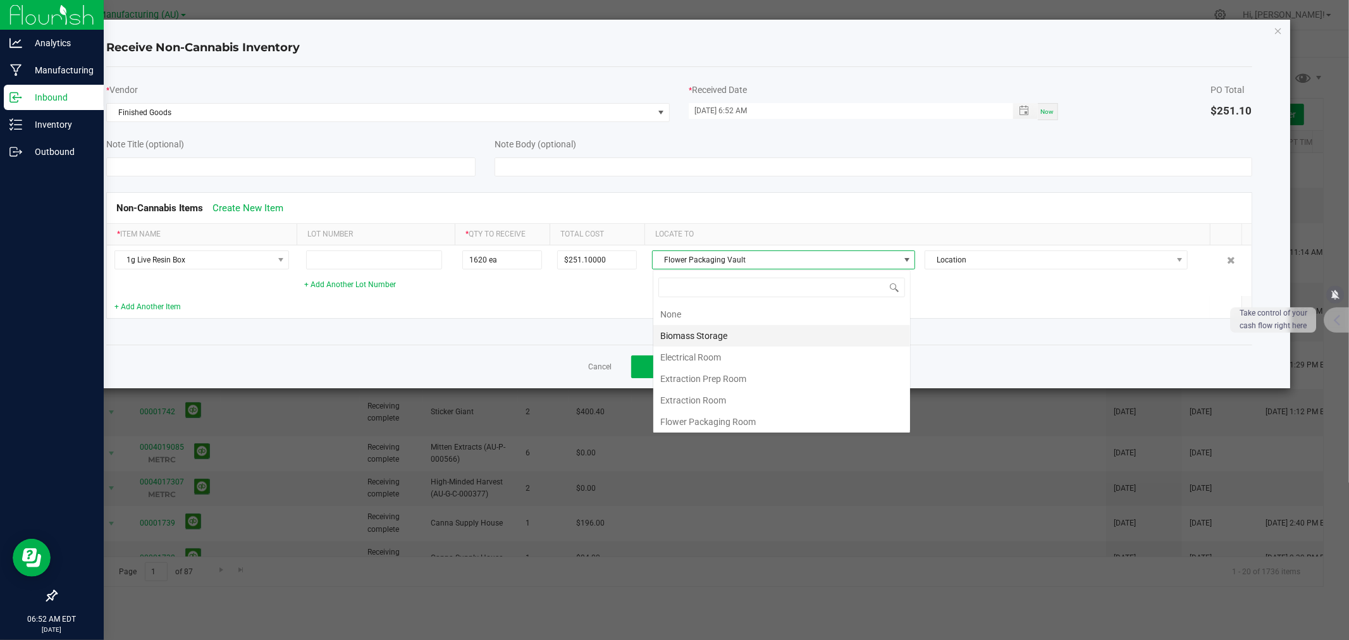
scroll to position [19, 258]
click at [703, 378] on li "Extraction Room" at bounding box center [781, 377] width 257 height 22
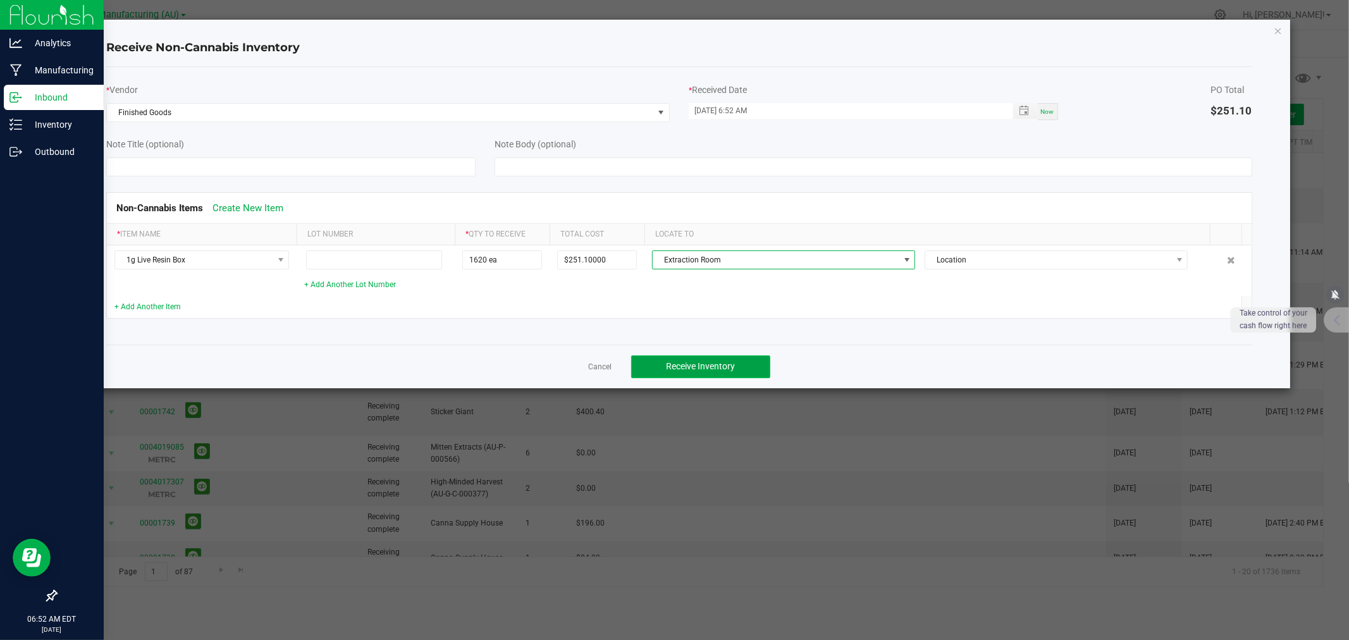
click at [705, 361] on span "Receive Inventory" at bounding box center [700, 366] width 69 height 10
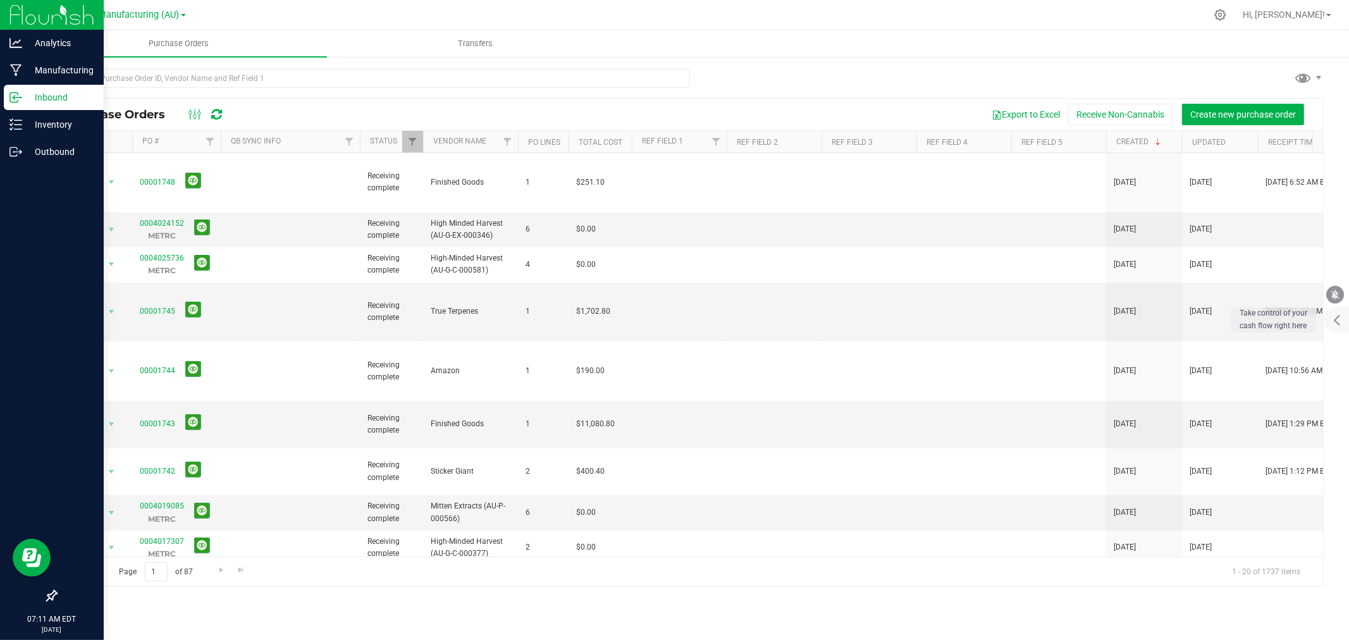
click at [724, 104] on div "Export to Excel Receive Non-Cannabis Create new purchase order" at bounding box center [775, 115] width 1078 height 22
